Goal: Task Accomplishment & Management: Use online tool/utility

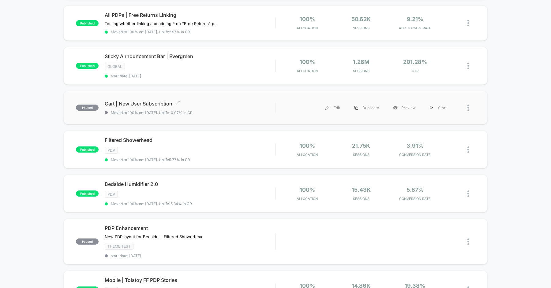
scroll to position [182, 0]
click at [238, 108] on div "Cart | New User Subscription Click to edit experience details Click to edit exp…" at bounding box center [190, 108] width 170 height 14
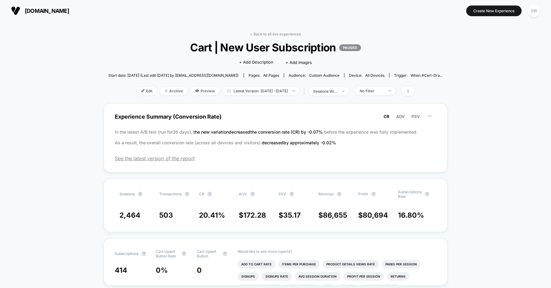
scroll to position [18, 0]
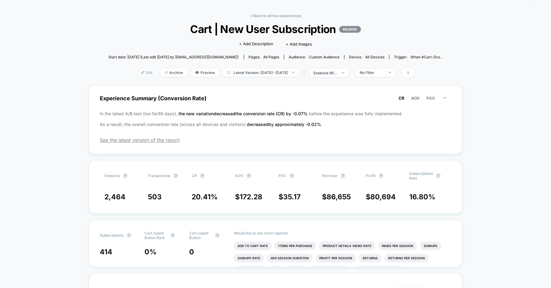
click at [140, 72] on span "Edit" at bounding box center [147, 73] width 20 height 8
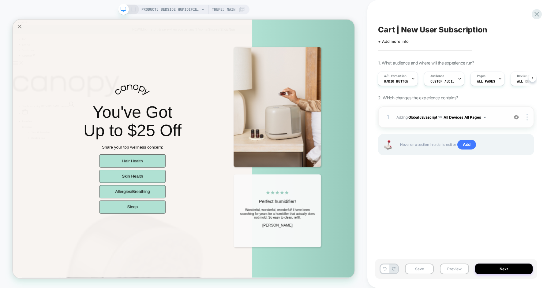
click at [502, 115] on span "Adding Global Javascript on All Devices All Pages" at bounding box center [450, 118] width 109 height 8
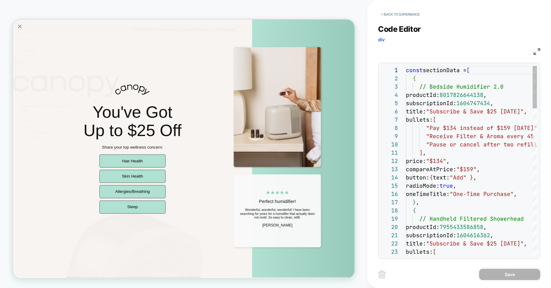
scroll to position [83, 0]
type textarea "**********"
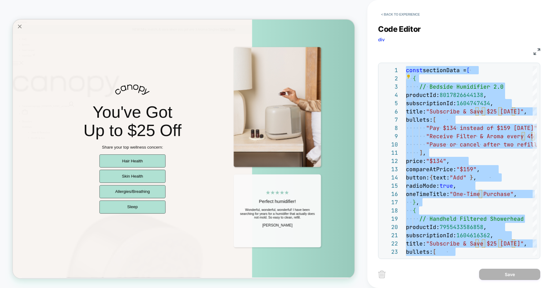
click at [20, 28] on icon "Close popup" at bounding box center [22, 28] width 9 height 9
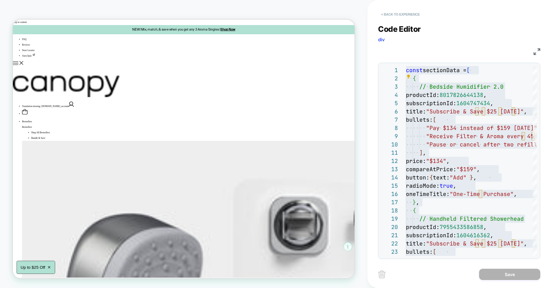
click at [389, 15] on button "< Back to experience" at bounding box center [400, 14] width 45 height 10
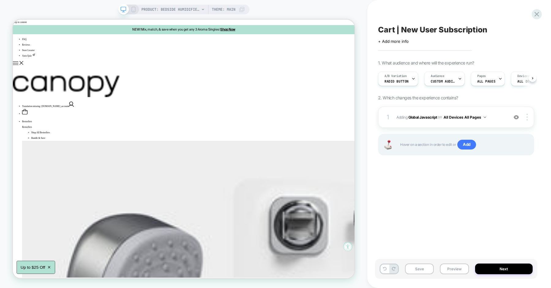
scroll to position [0, 0]
click at [541, 15] on div at bounding box center [536, 14] width 13 height 13
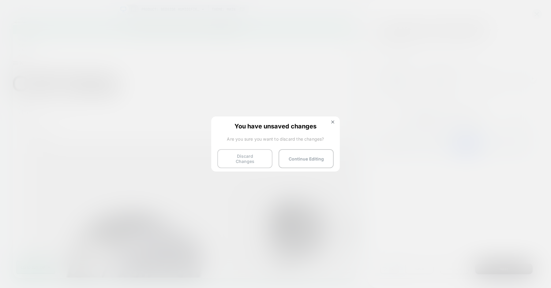
click at [242, 159] on button "Discard Changes" at bounding box center [244, 158] width 55 height 19
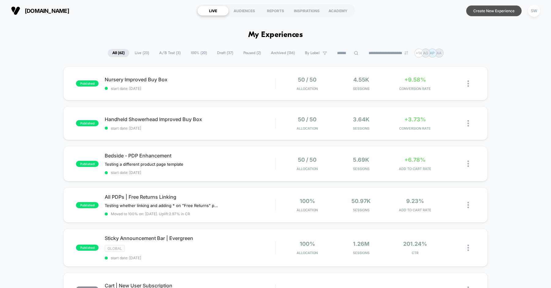
click at [483, 8] on button "Create New Experience" at bounding box center [493, 11] width 55 height 11
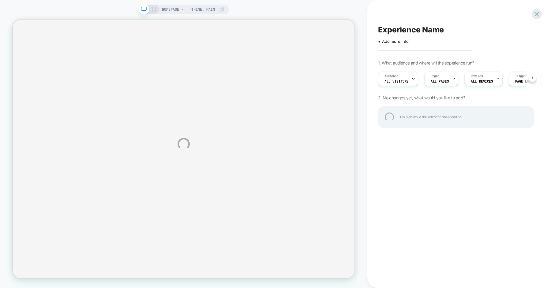
click at [177, 9] on div "HOMEPAGE Theme: MAIN Experience Name Click to edit experience details + Add mor…" at bounding box center [275, 144] width 551 height 288
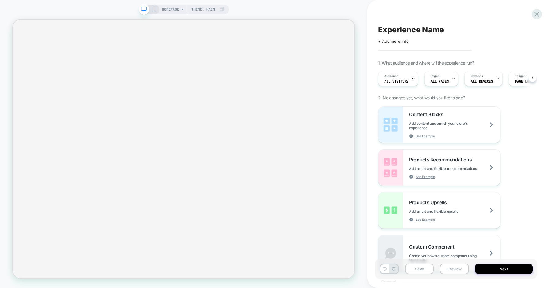
scroll to position [0, 0]
click at [180, 9] on div "HOMEPAGE Theme: MAIN" at bounding box center [193, 10] width 62 height 10
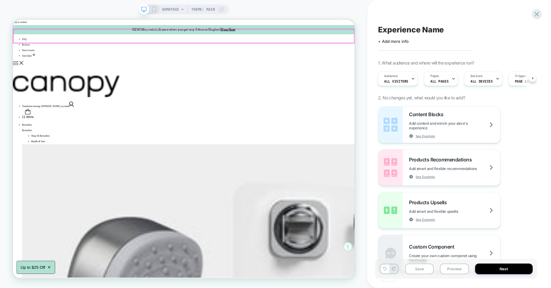
scroll to position [0, 0]
click at [178, 7] on span "HOMEPAGE" at bounding box center [170, 10] width 17 height 10
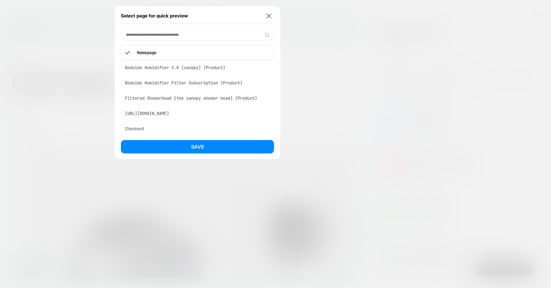
click at [170, 66] on div "Bedside Humidifier 2.0 [canopy] (Product)" at bounding box center [197, 68] width 153 height 12
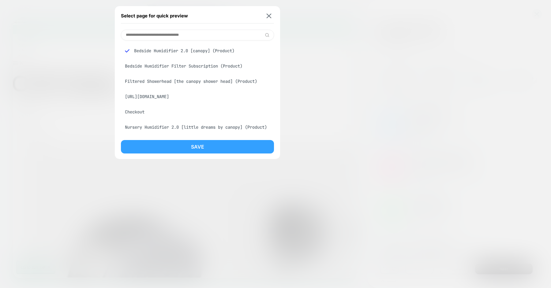
click at [179, 144] on button "Save" at bounding box center [197, 146] width 153 height 13
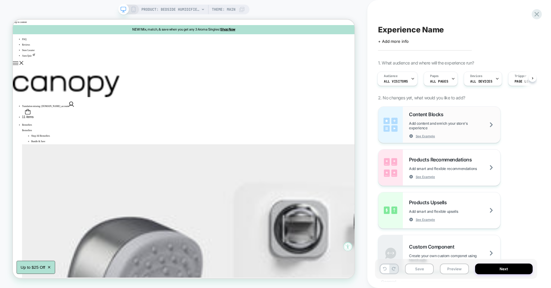
click at [430, 124] on span "Add content and enrich your store's experience" at bounding box center [454, 125] width 91 height 9
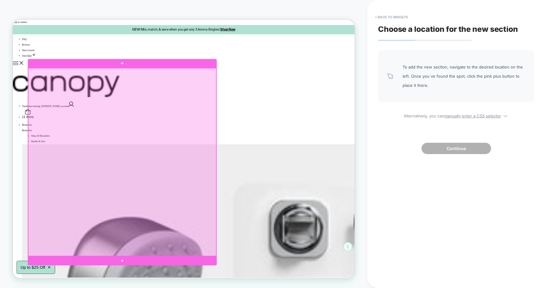
click at [258, 94] on div at bounding box center [158, 209] width 251 height 251
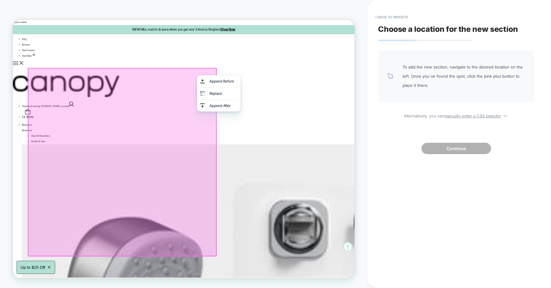
click at [239, 99] on div at bounding box center [159, 210] width 252 height 252
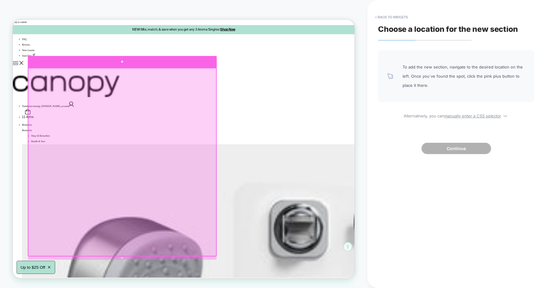
click at [176, 80] on div at bounding box center [159, 76] width 252 height 16
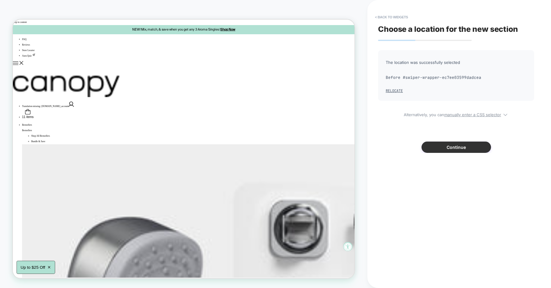
click at [442, 145] on button "Continue" at bounding box center [455, 147] width 69 height 11
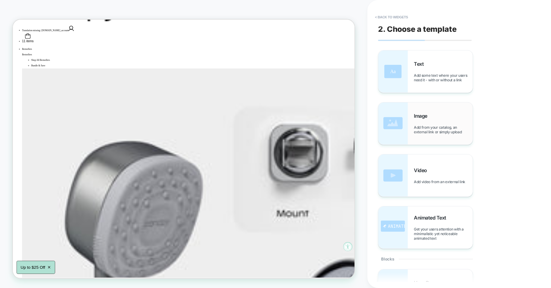
click at [423, 114] on span "Image" at bounding box center [422, 116] width 17 height 6
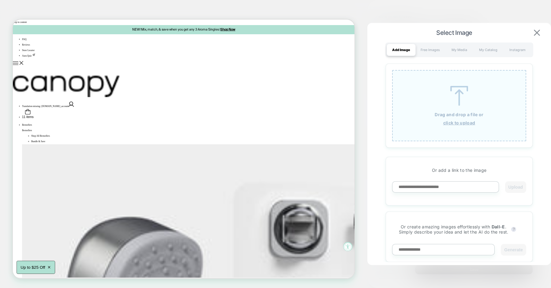
click at [537, 36] on img at bounding box center [537, 33] width 6 height 6
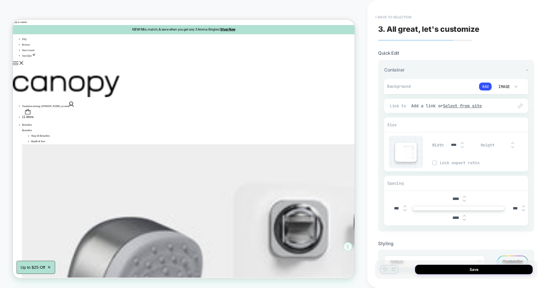
click at [396, 14] on button "< Back to selection" at bounding box center [393, 17] width 43 height 10
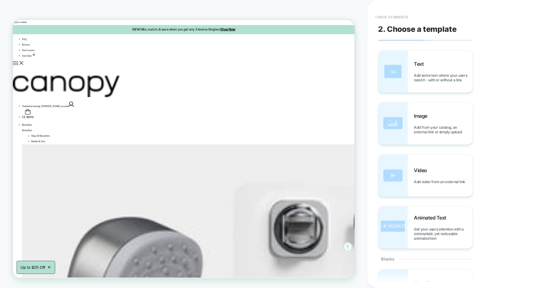
click at [399, 19] on button "< Back to widgets" at bounding box center [391, 17] width 39 height 10
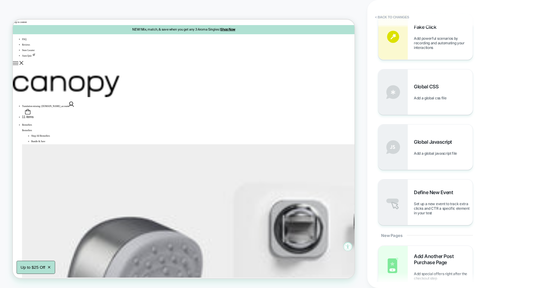
scroll to position [476, 0]
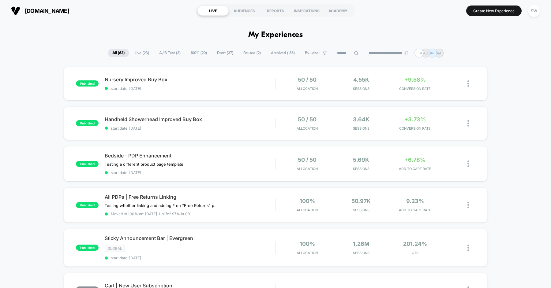
click at [349, 51] on input at bounding box center [347, 53] width 31 height 7
paste input "**********"
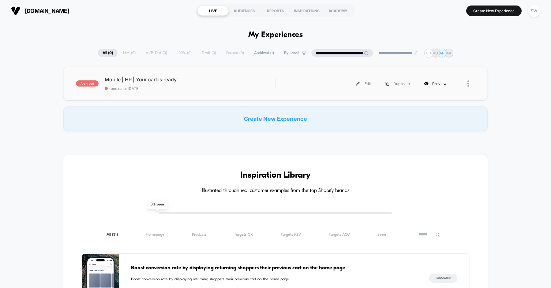
type input "**********"
click at [431, 84] on div "Preview" at bounding box center [435, 84] width 37 height 14
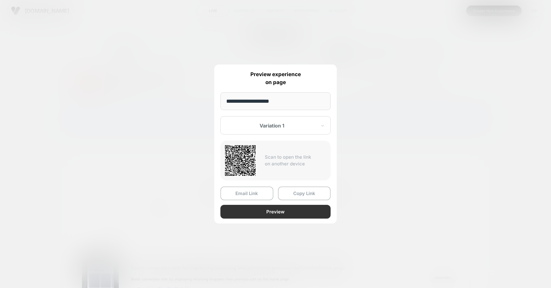
click at [279, 210] on button "Preview" at bounding box center [275, 212] width 110 height 14
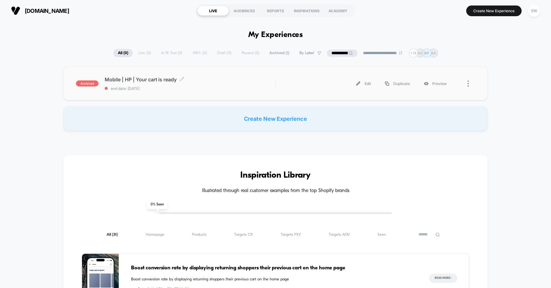
click at [211, 86] on span "end date: [DATE]" at bounding box center [190, 88] width 170 height 5
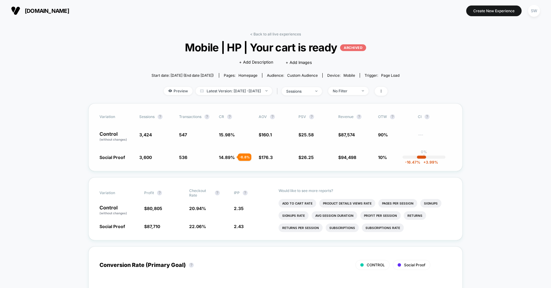
scroll to position [4, 0]
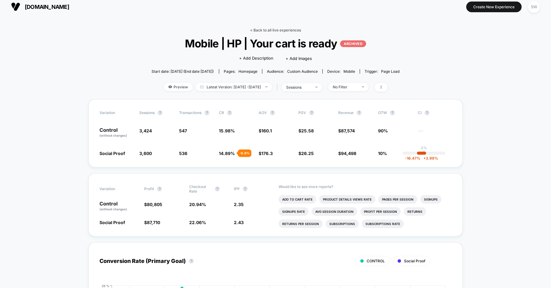
click at [270, 28] on link "< Back to all live experiences" at bounding box center [275, 30] width 51 height 5
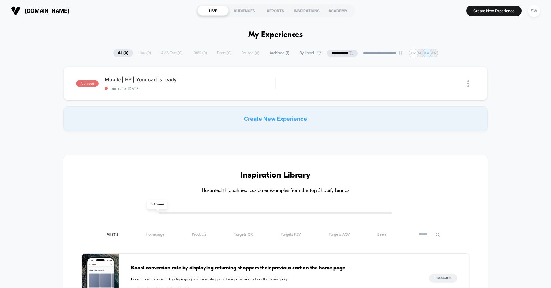
click at [350, 54] on input "**********" at bounding box center [342, 53] width 31 height 7
type input "********"
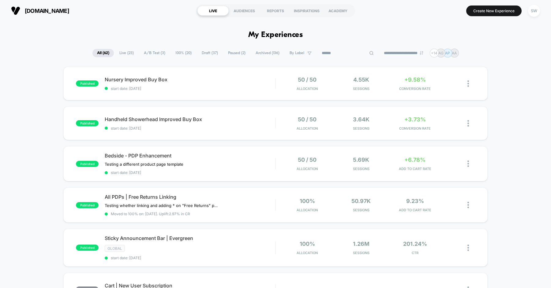
click at [257, 54] on span "Archived ( 136 )" at bounding box center [267, 53] width 33 height 8
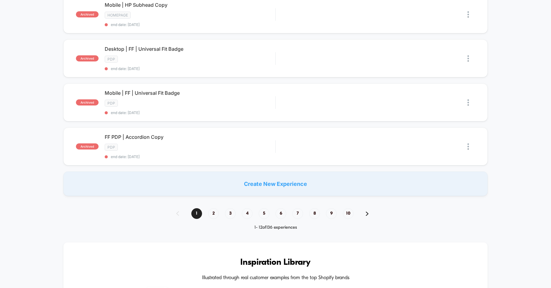
scroll to position [415, 0]
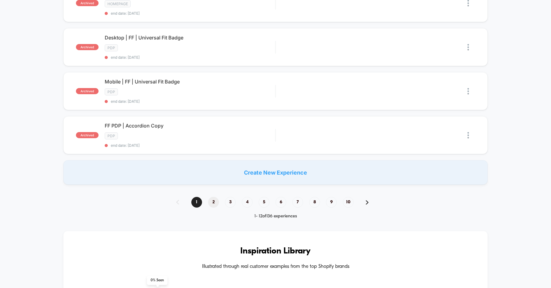
click at [211, 197] on span "2" at bounding box center [213, 202] width 11 height 11
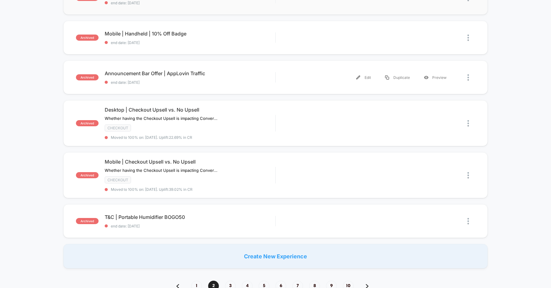
scroll to position [0, 0]
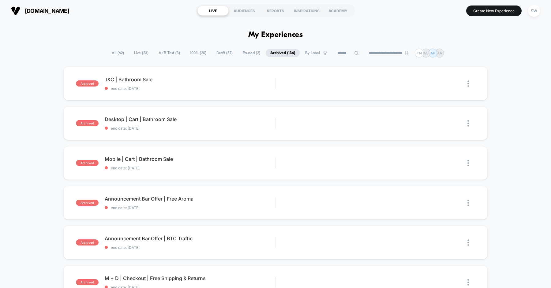
click at [348, 51] on input at bounding box center [348, 53] width 31 height 7
type input "****"
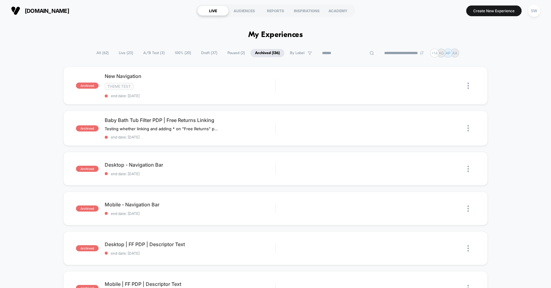
click at [122, 54] on span "Live ( 23 )" at bounding box center [126, 53] width 24 height 8
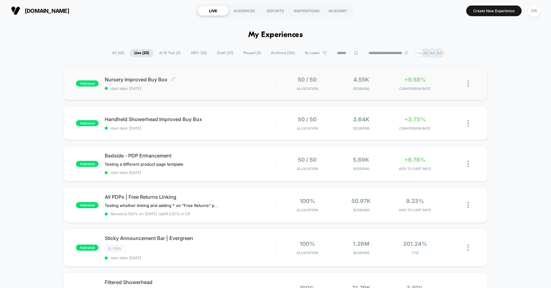
click at [189, 78] on span "Nursery Improved Buy Box Click to edit experience details" at bounding box center [190, 80] width 170 height 6
